Goal: Transaction & Acquisition: Obtain resource

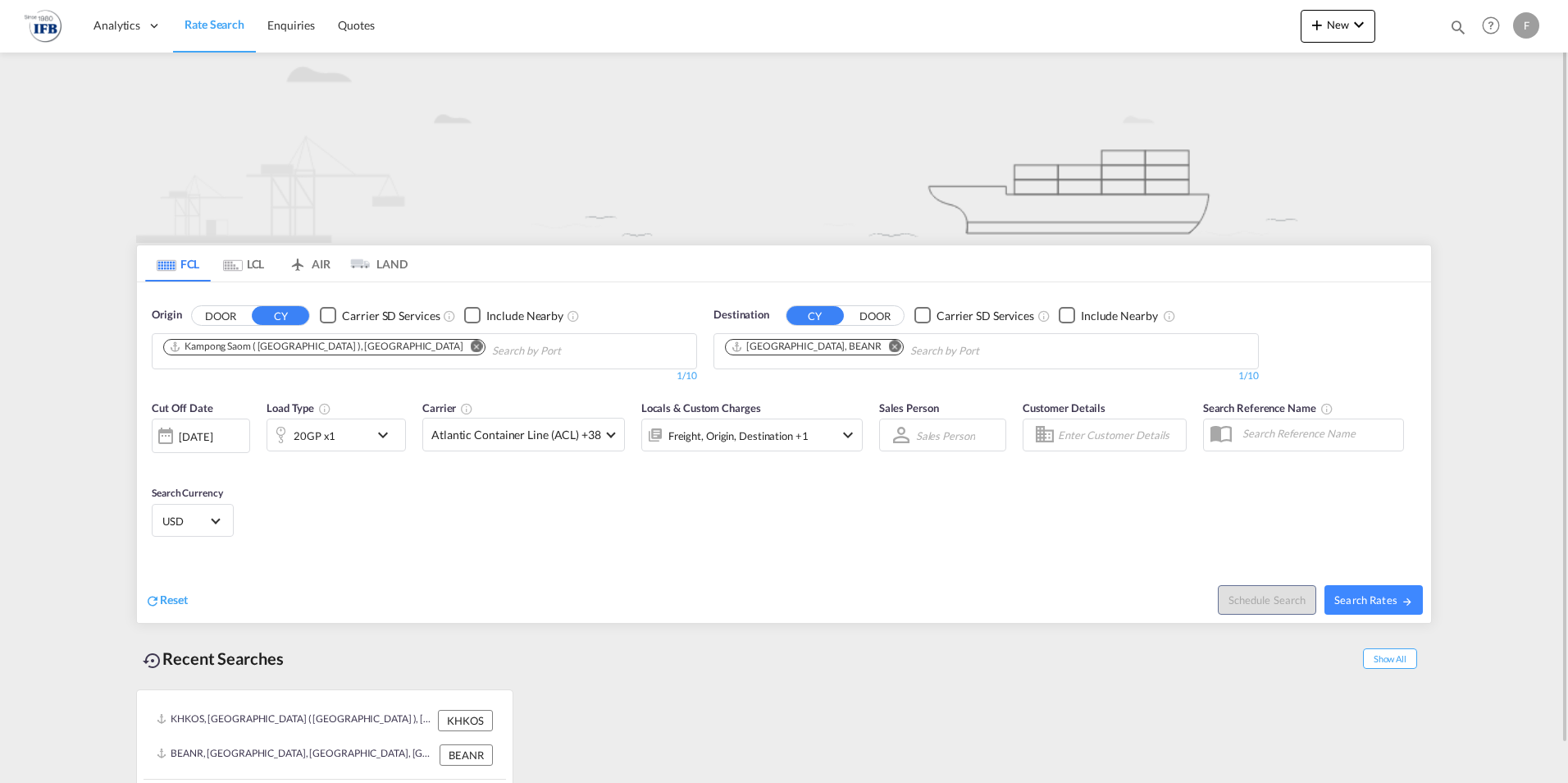
click at [471, 347] on md-icon "Remove" at bounding box center [477, 346] width 12 height 12
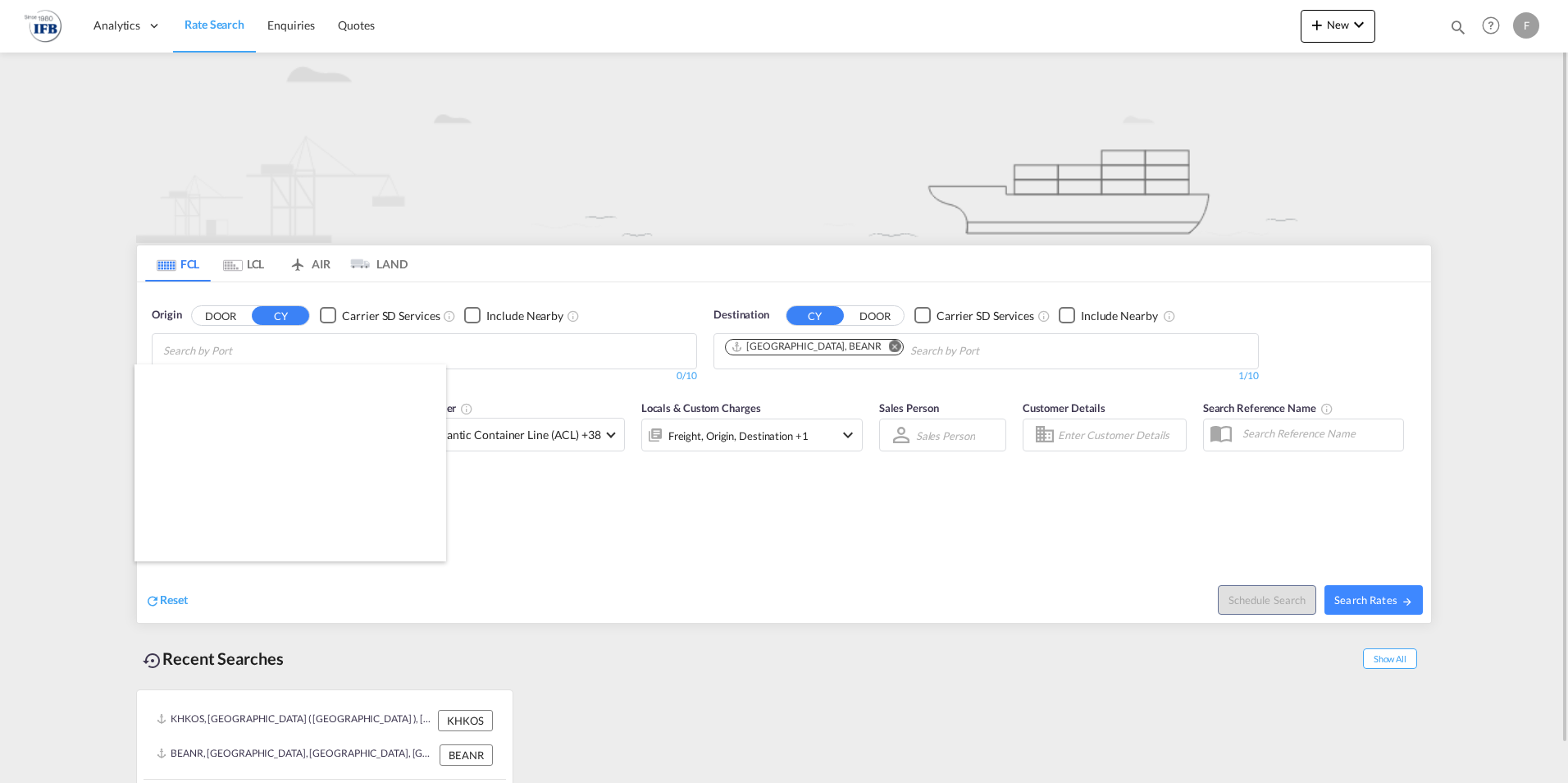
click at [405, 359] on body "Analytics Reports Rate Search Enquiries Quotes Analytics Reports" at bounding box center [784, 391] width 1568 height 783
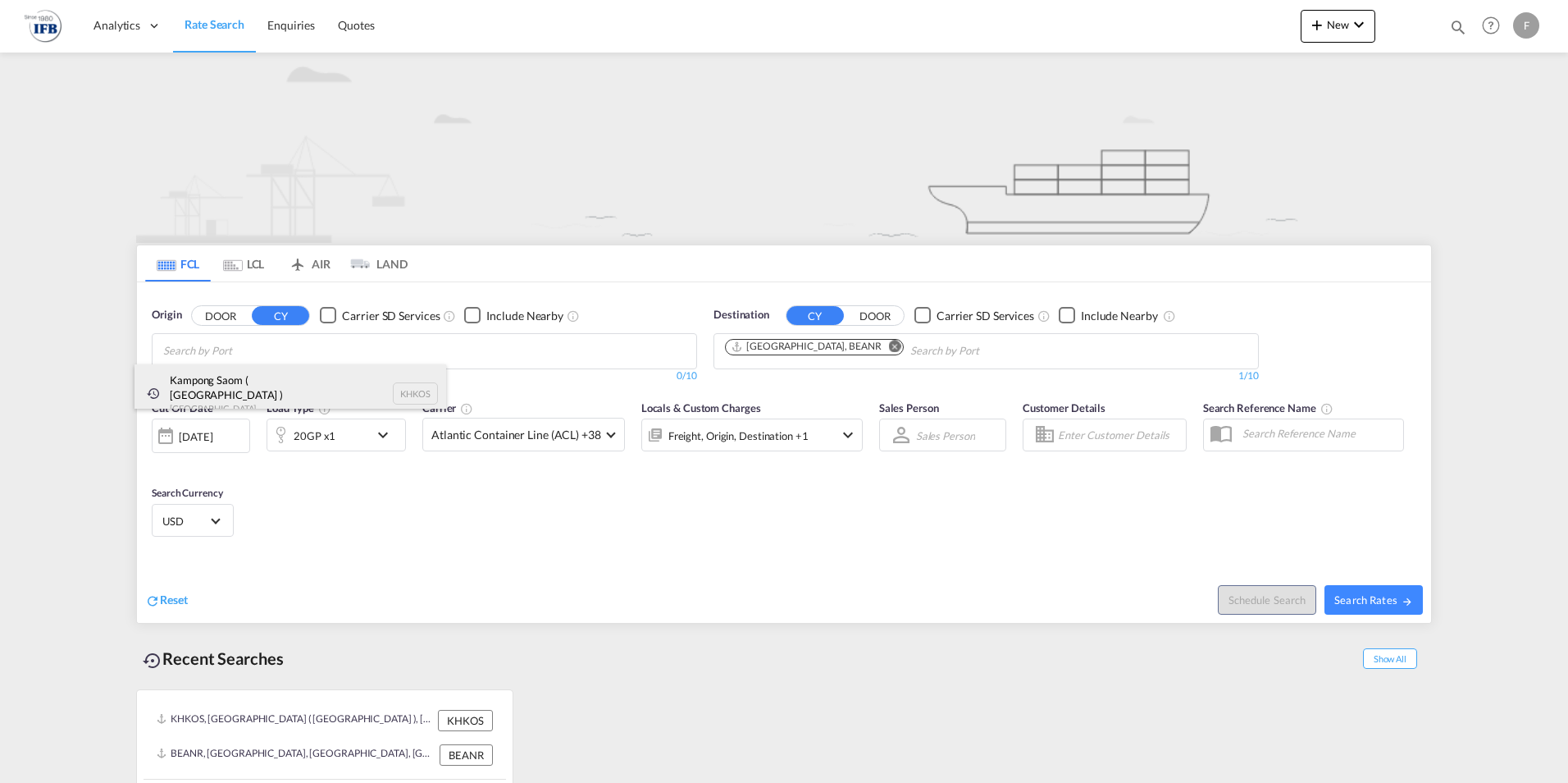
click at [315, 389] on div "Kampong Saom ( [GEOGRAPHIC_DATA] ) [GEOGRAPHIC_DATA] KHKOS" at bounding box center [290, 394] width 312 height 59
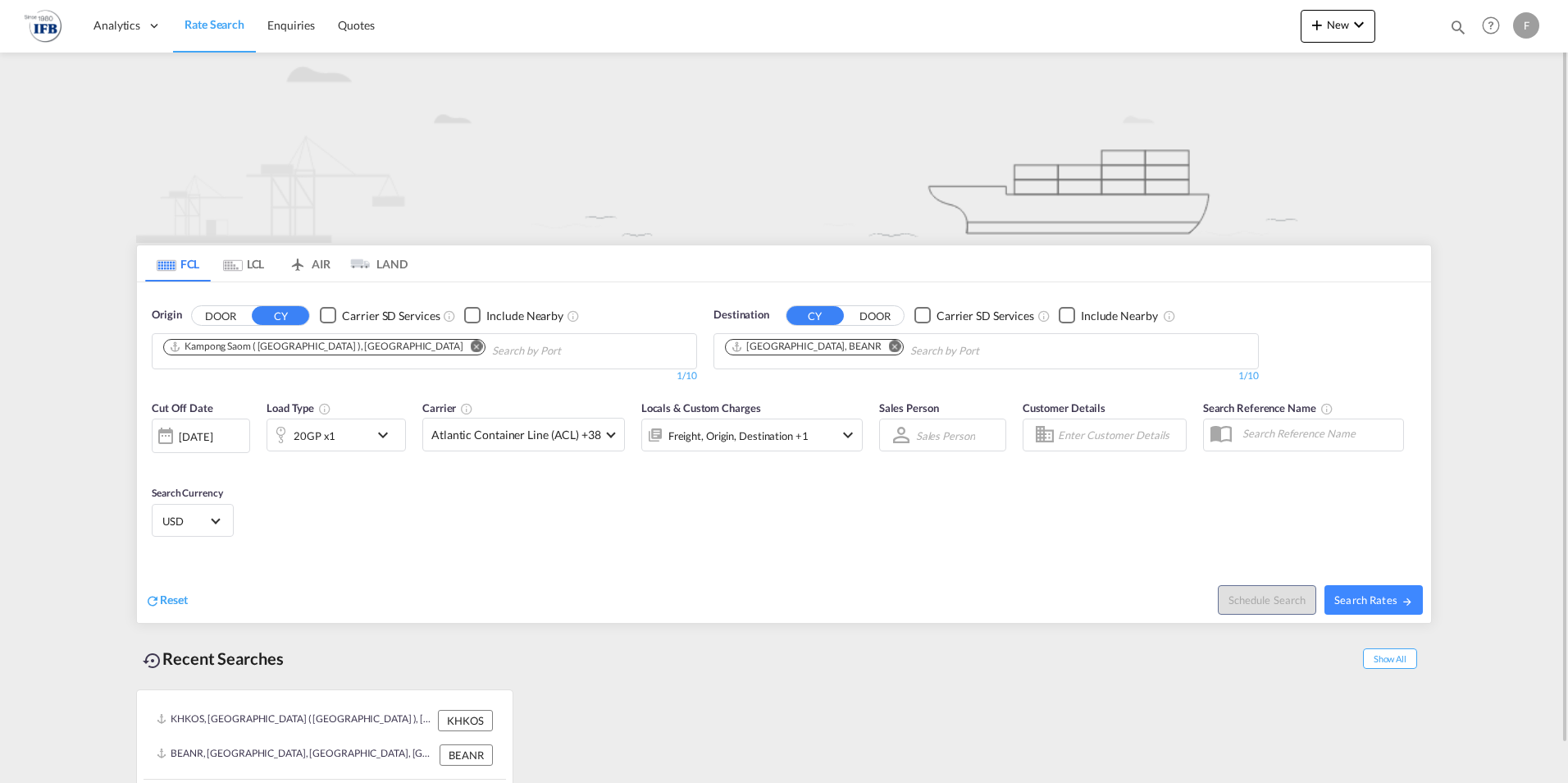
scroll to position [40, 0]
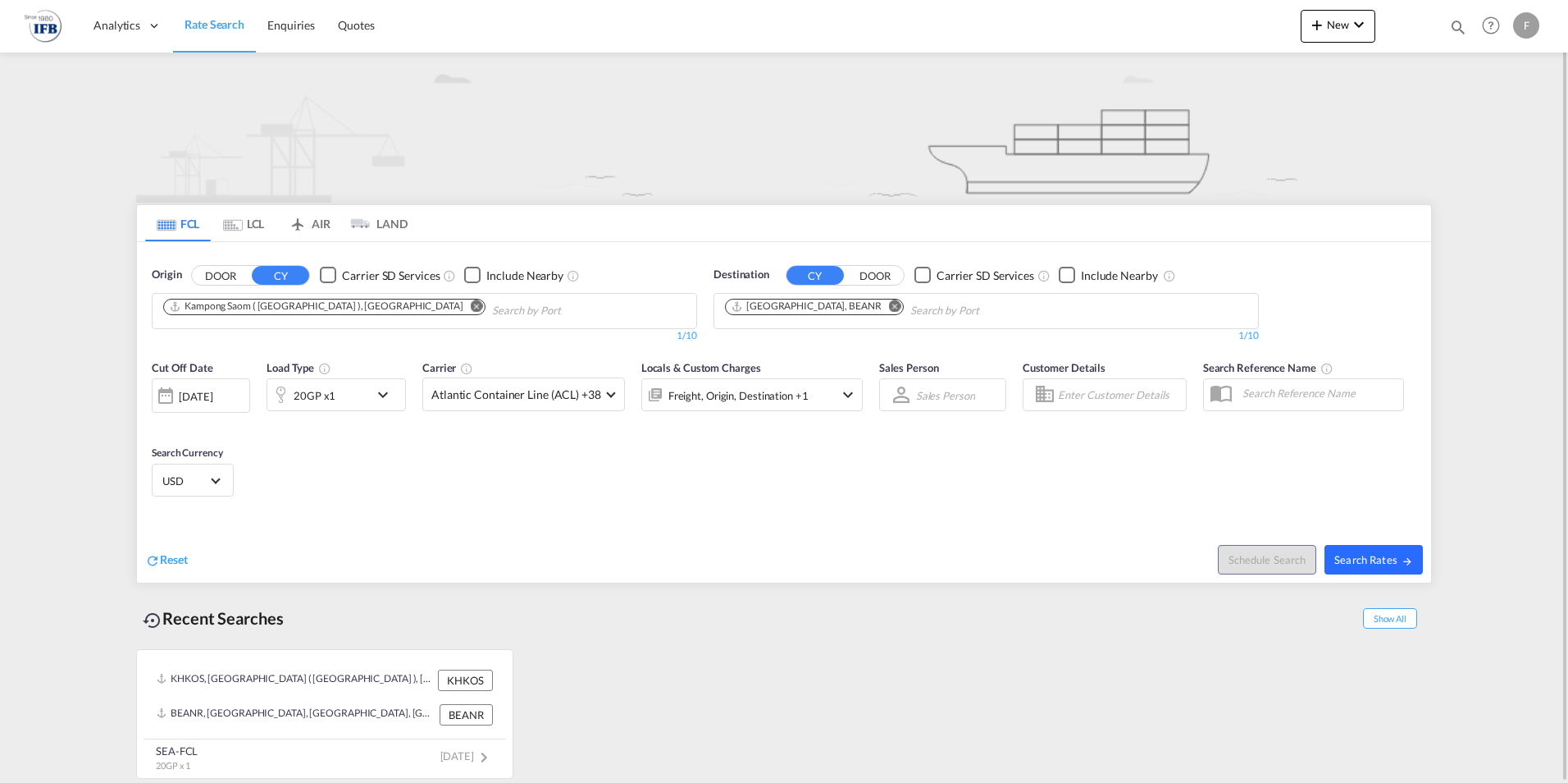
click at [1384, 565] on span "Search Rates" at bounding box center [1373, 559] width 78 height 13
type input "KHKOS to BEANR / [DATE]"
